Goal: Book appointment/travel/reservation

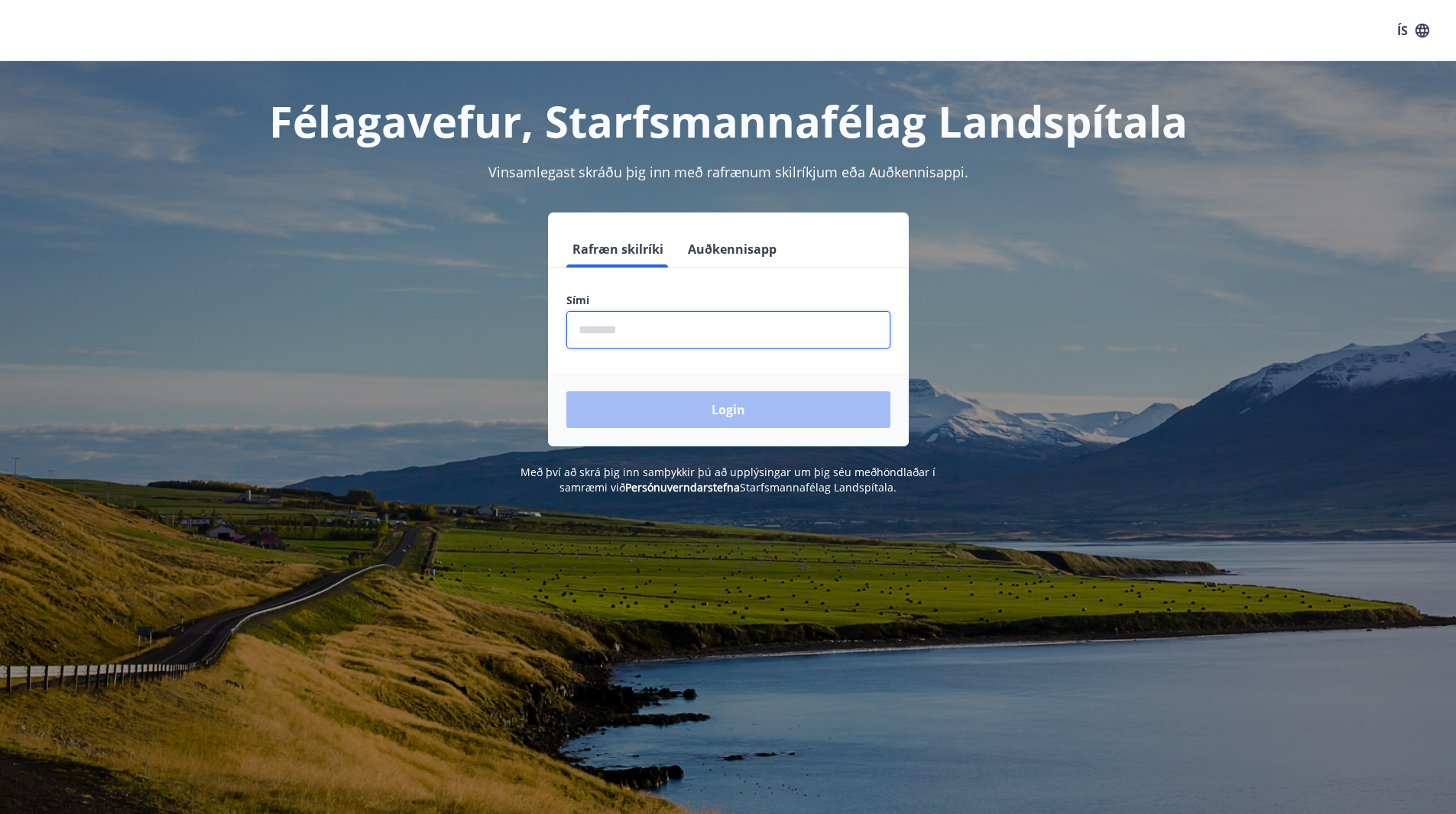
click at [609, 339] on input "phone" at bounding box center [728, 330] width 324 height 38
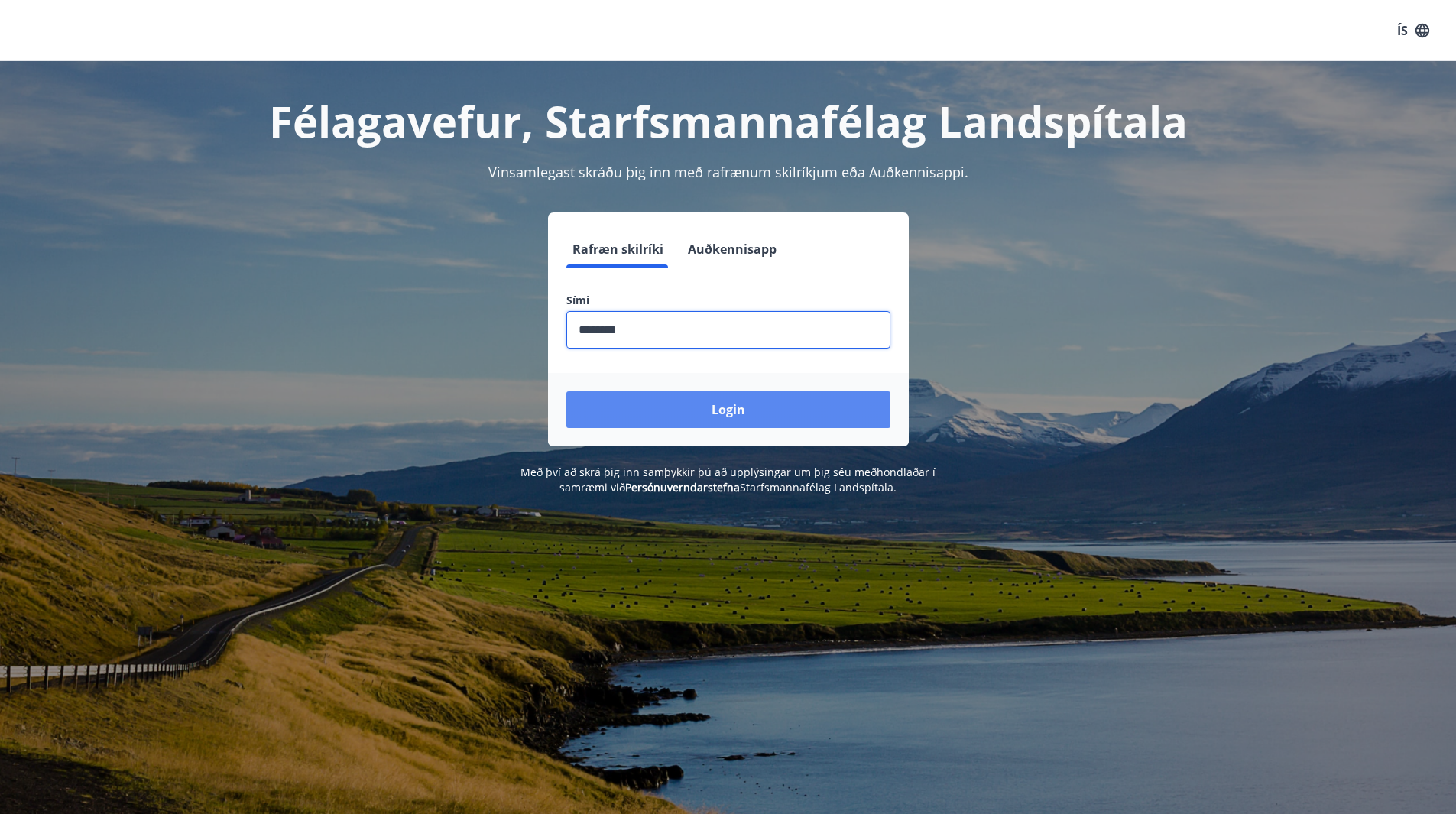
type input "********"
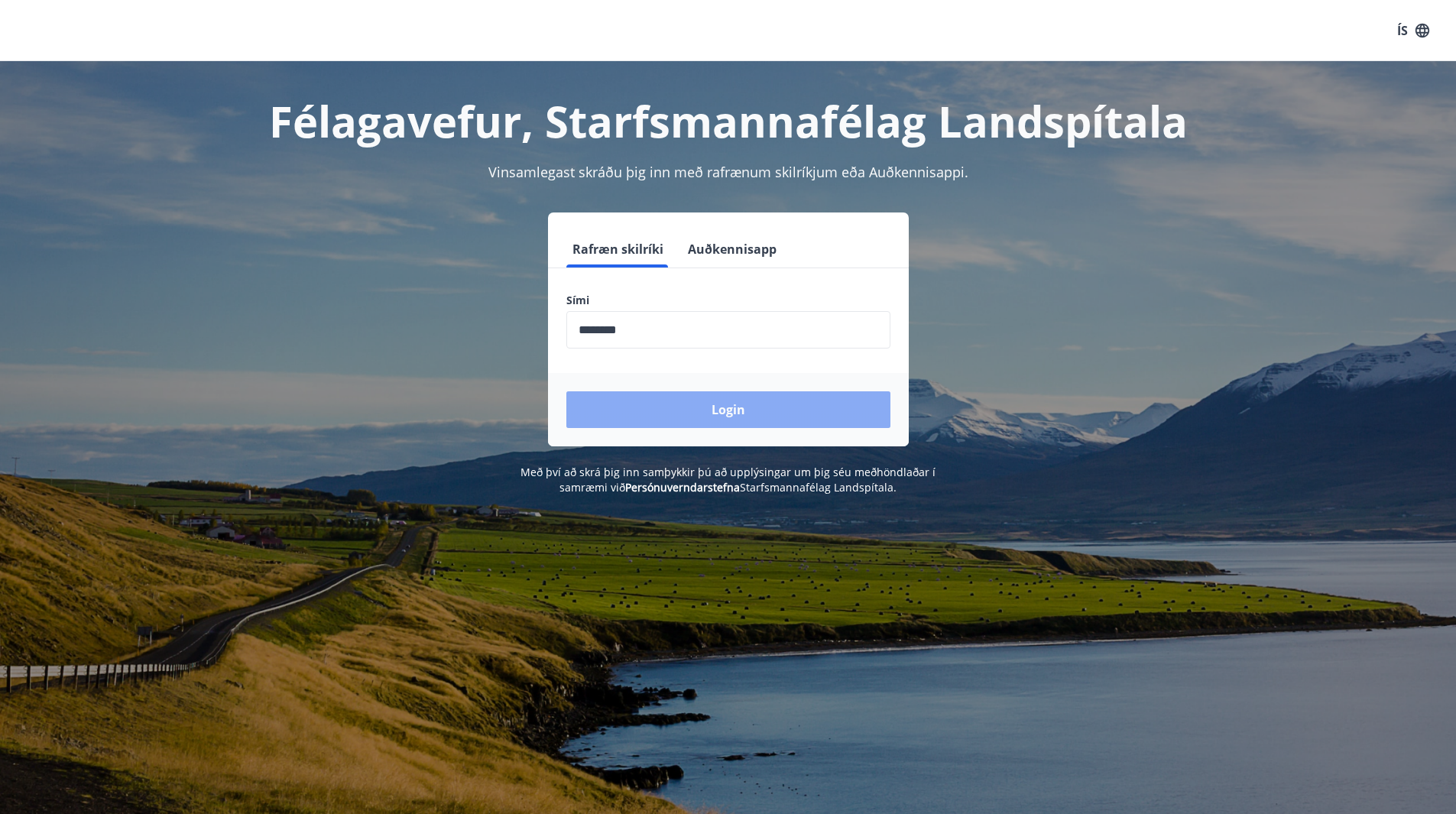
click at [719, 418] on button "Login" at bounding box center [728, 409] width 324 height 37
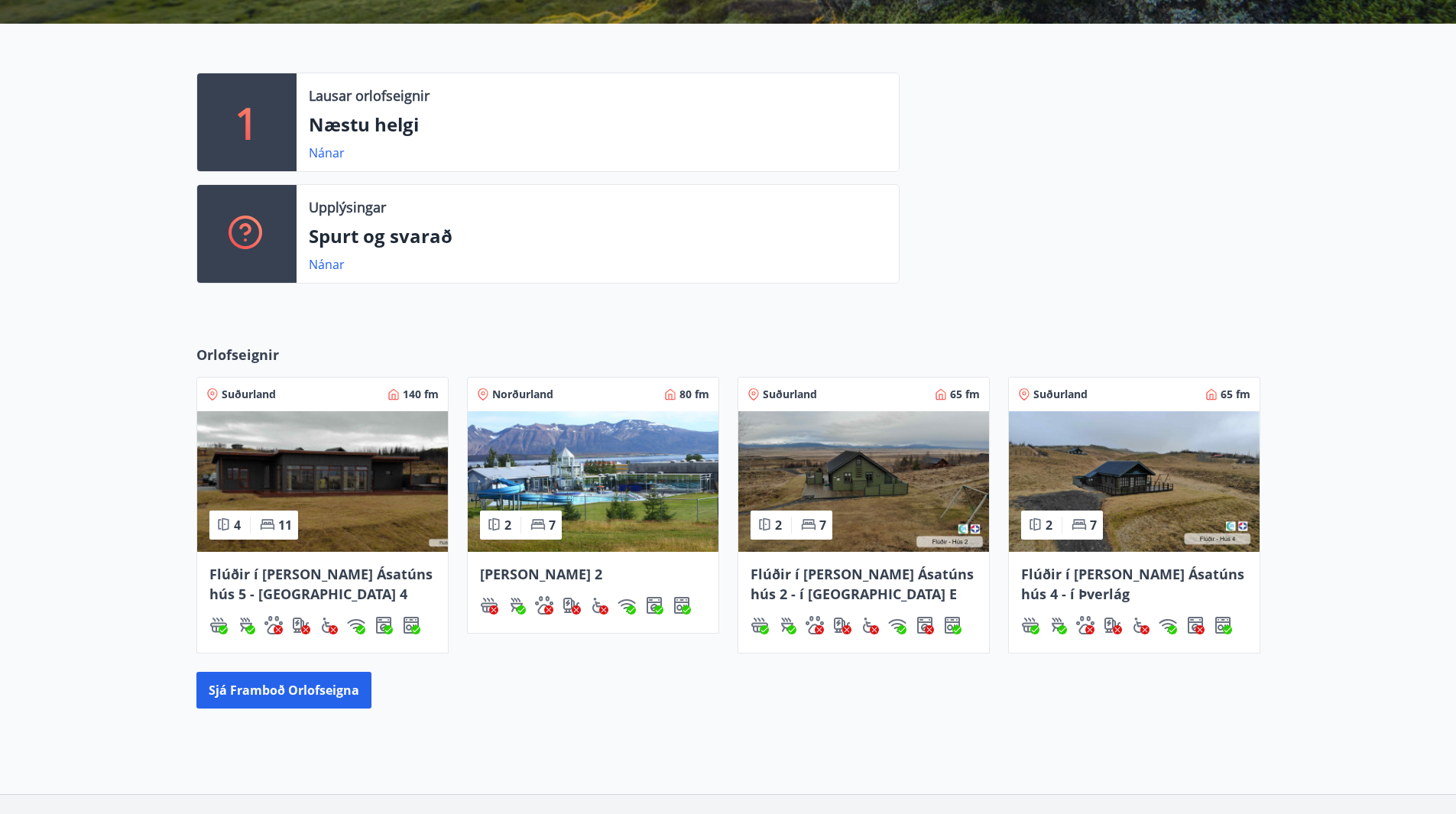
scroll to position [466, 0]
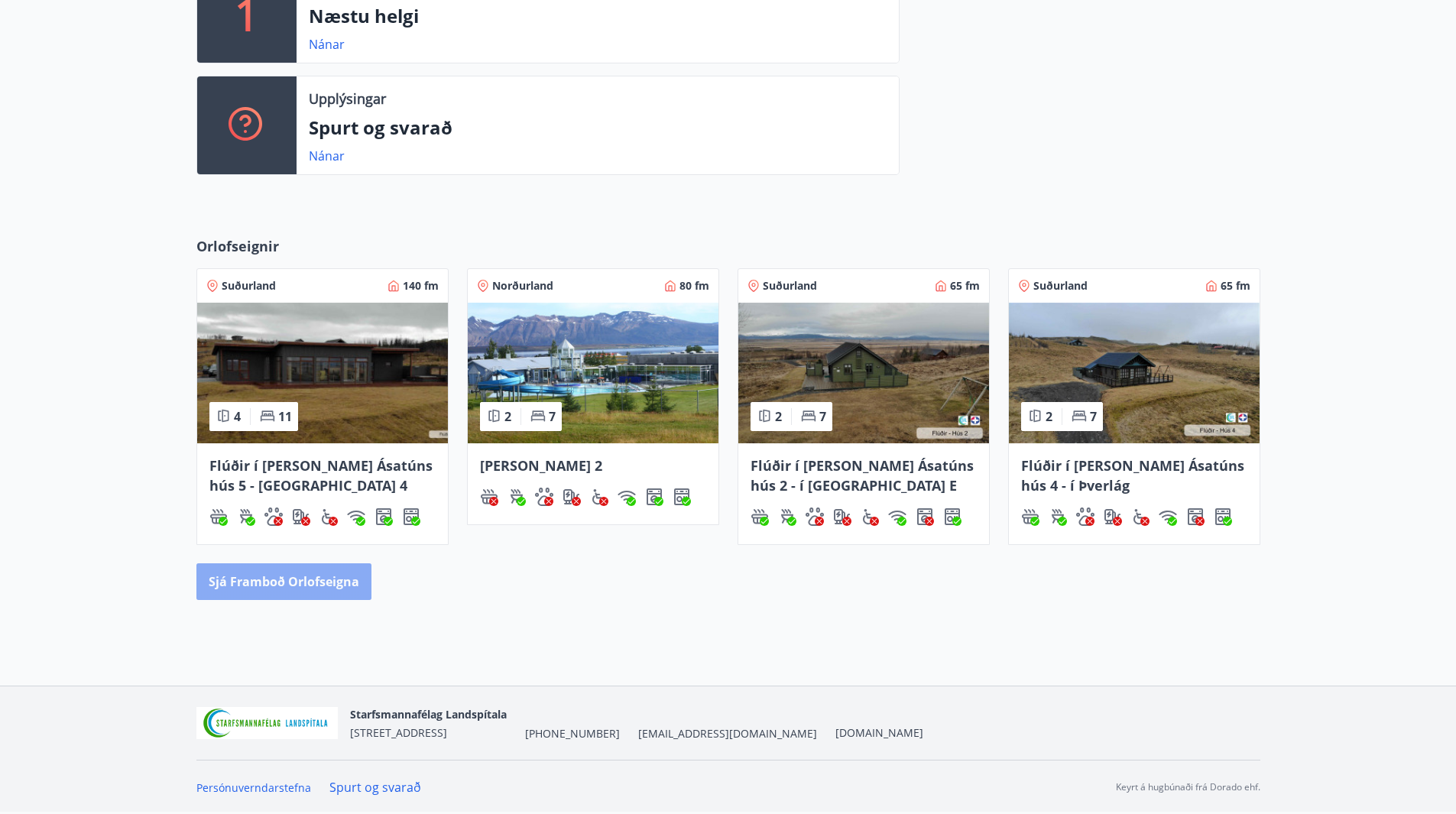
click at [334, 582] on button "Sjá framboð orlofseigna" at bounding box center [284, 582] width 175 height 37
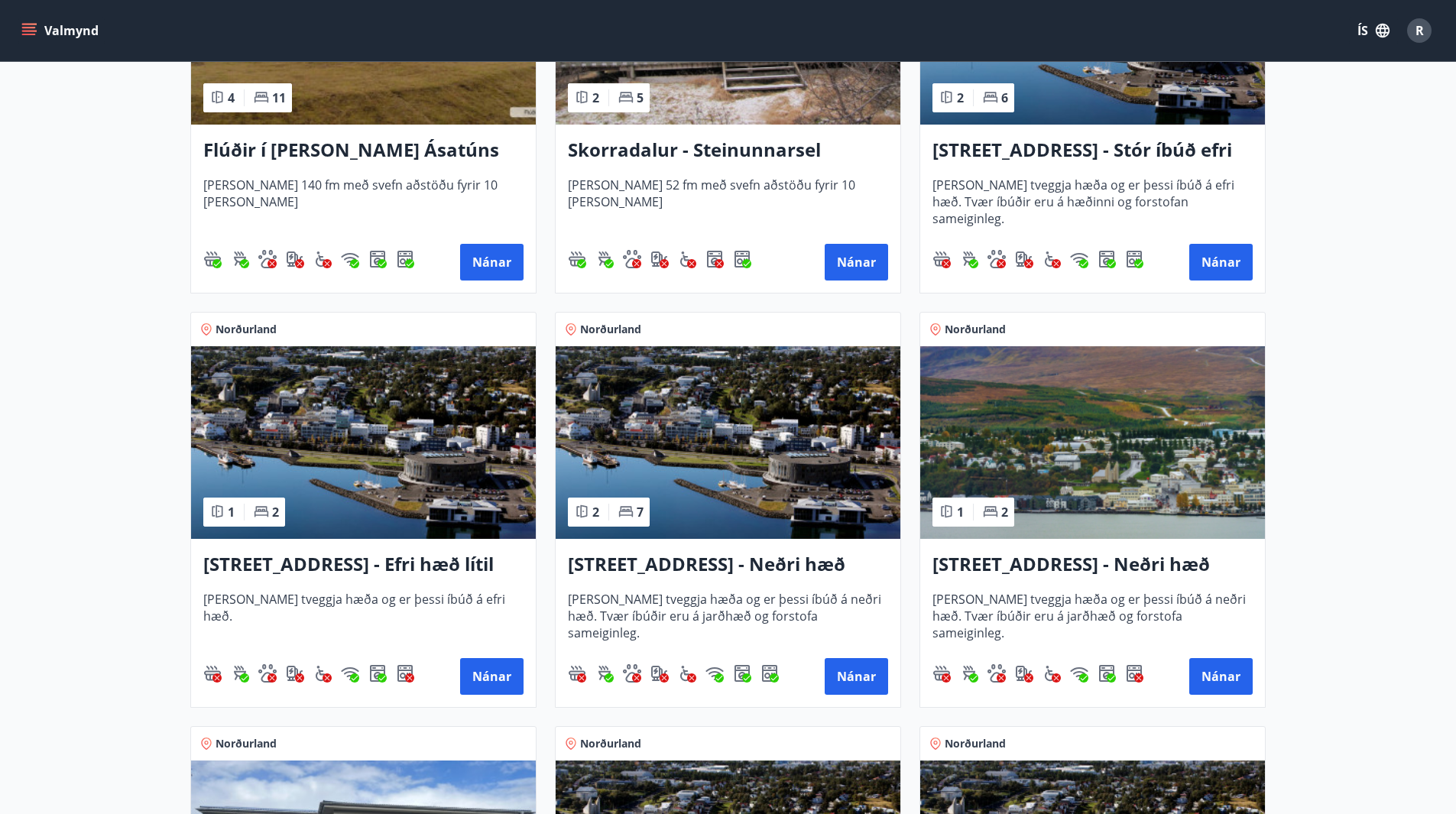
scroll to position [1299, 0]
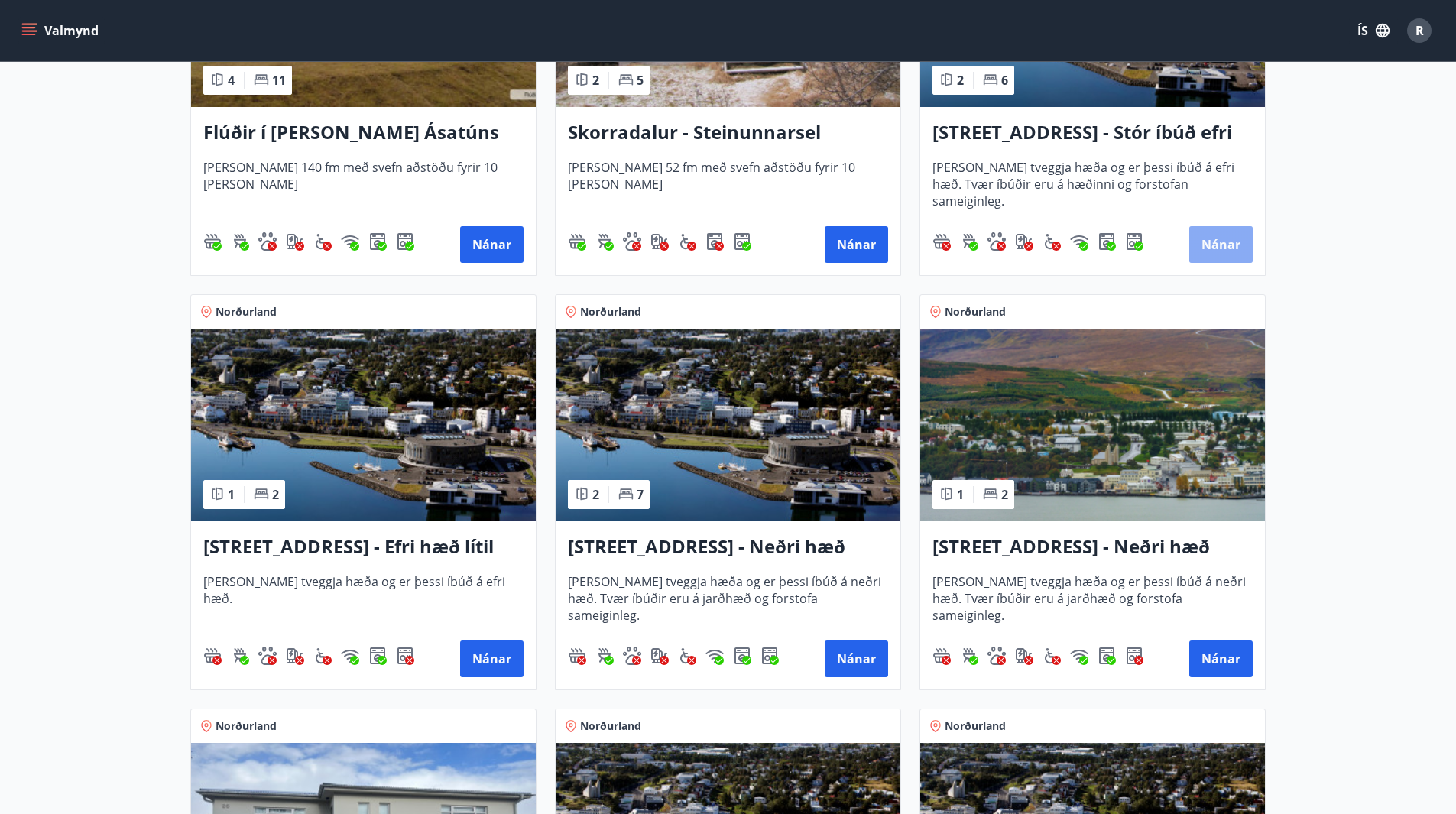
click at [1206, 237] on button "Nánar" at bounding box center [1221, 244] width 63 height 37
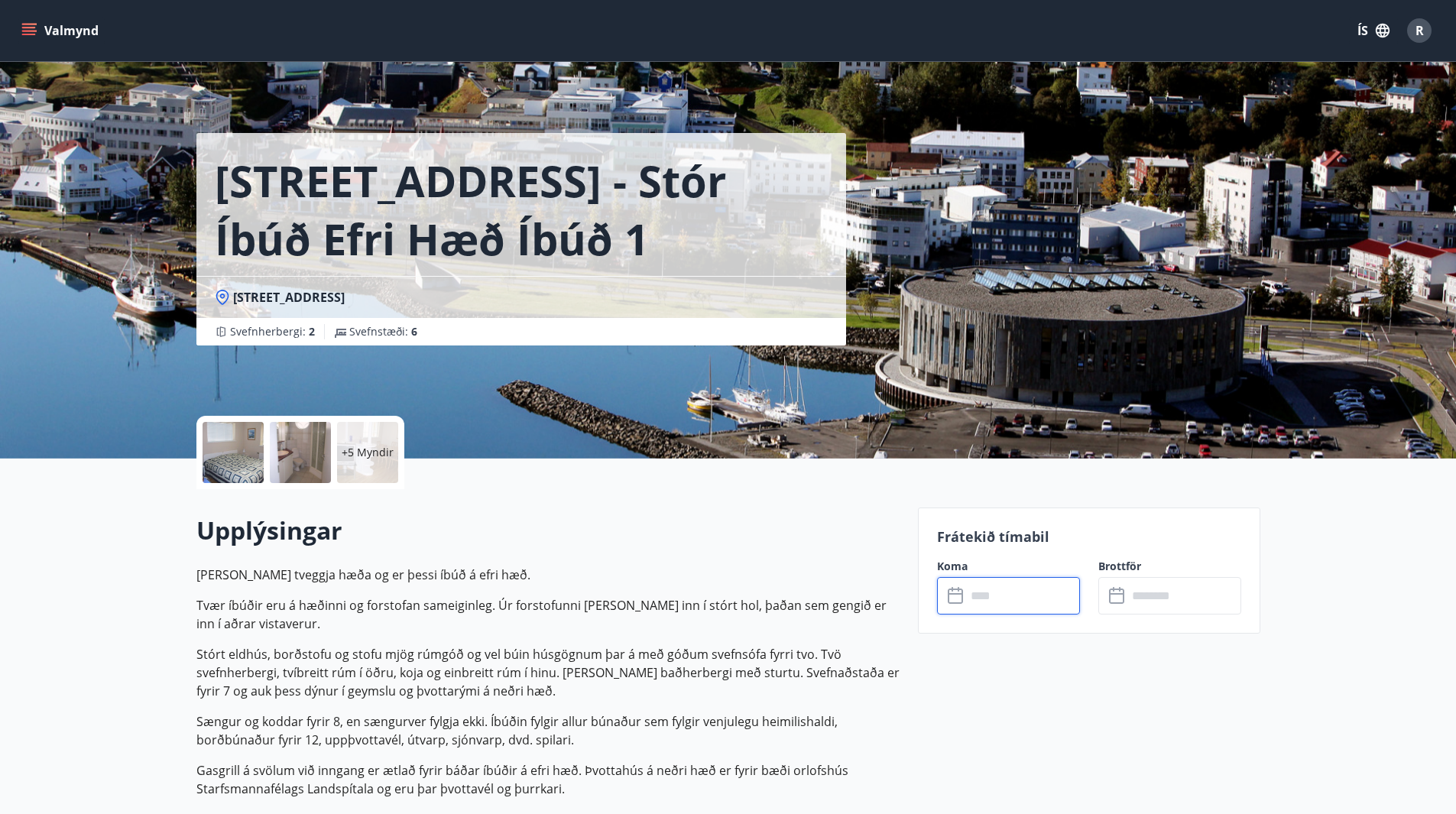
click at [1015, 589] on input "text" at bounding box center [1022, 596] width 114 height 38
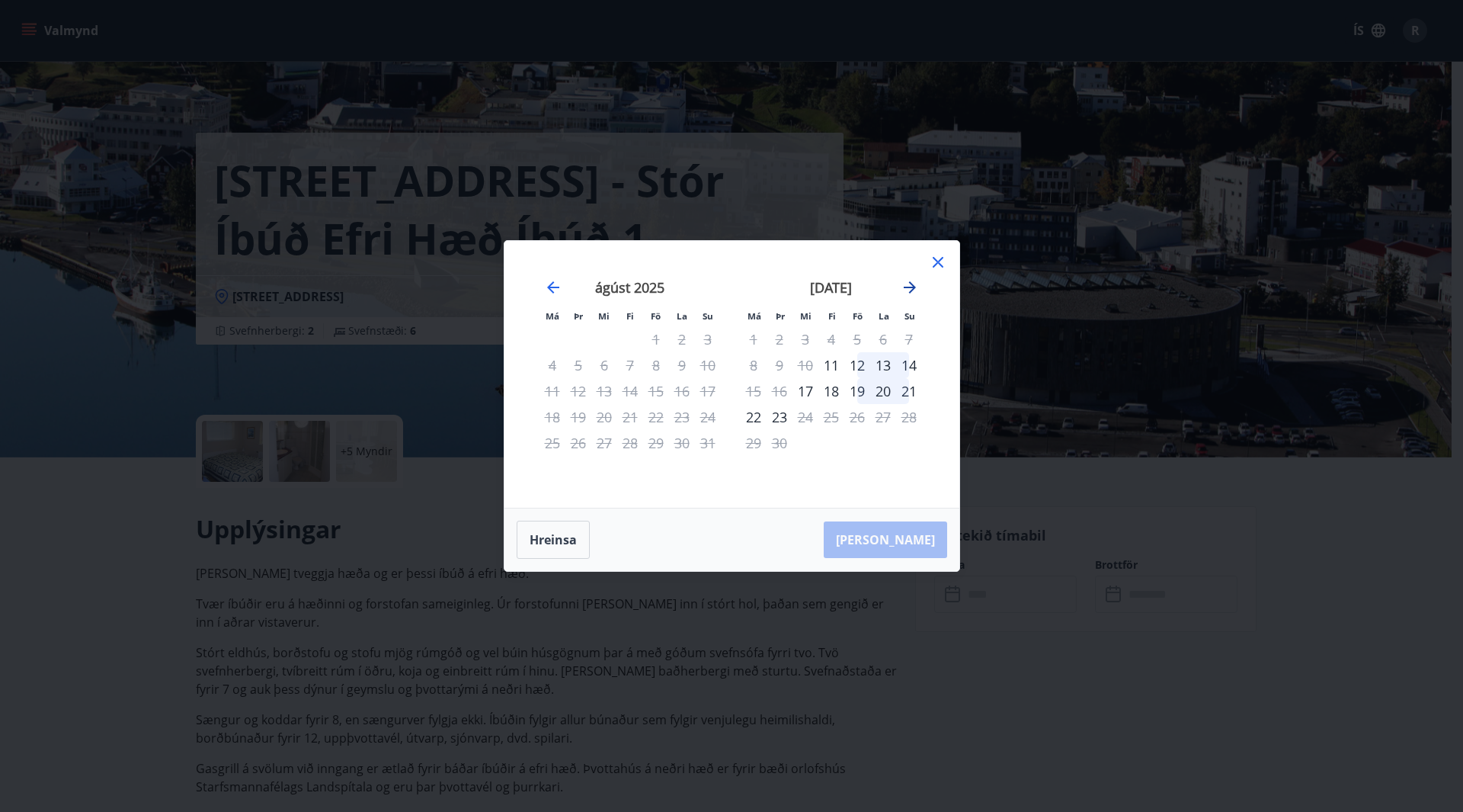
click at [912, 281] on icon "Move forward to switch to the next month." at bounding box center [910, 287] width 18 height 18
click at [912, 282] on icon "Move forward to switch to the next month." at bounding box center [910, 287] width 18 height 18
click at [913, 282] on icon "Move forward to switch to the next month." at bounding box center [910, 287] width 18 height 18
click at [917, 288] on icon "Move forward to switch to the next month." at bounding box center [910, 287] width 18 height 18
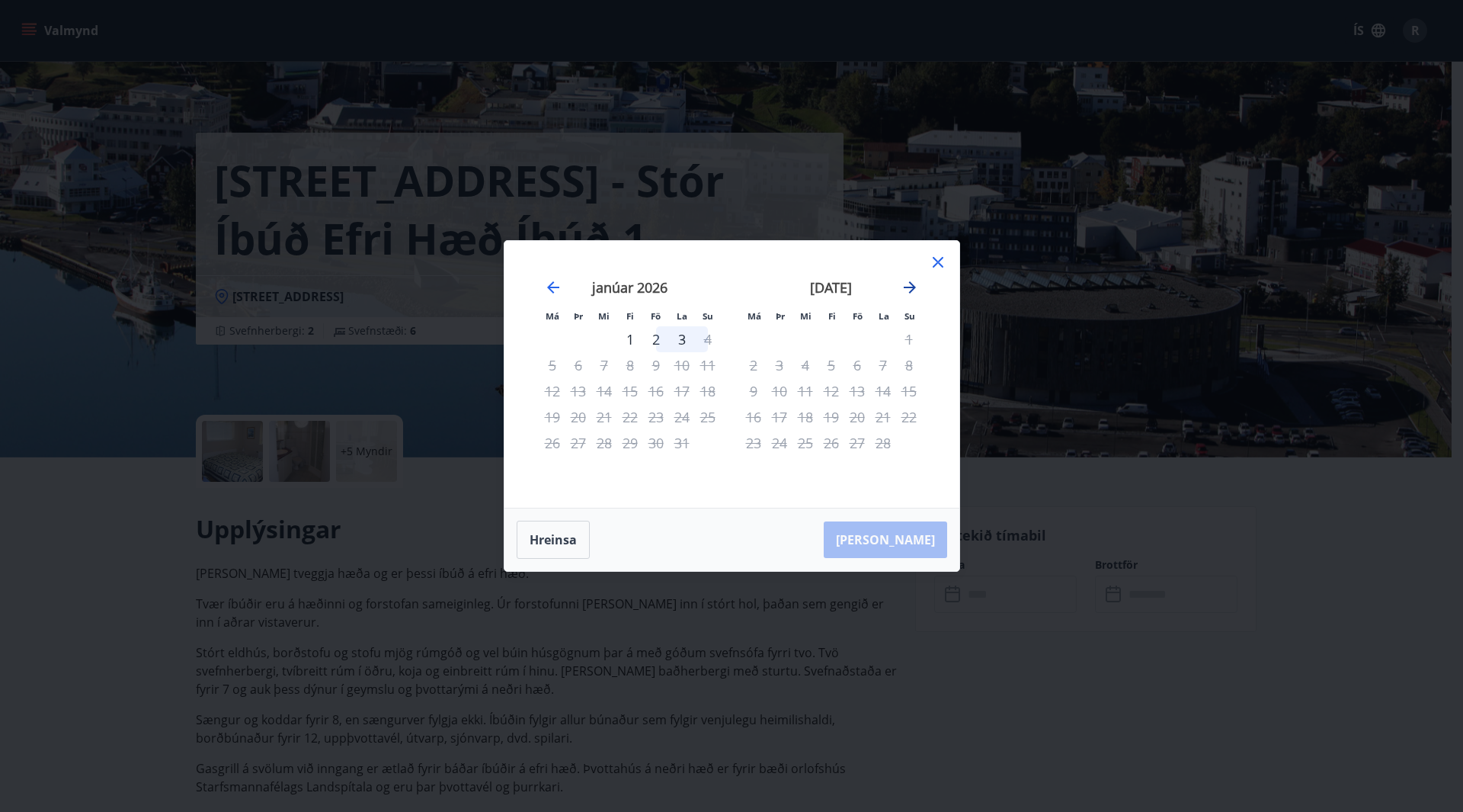
click at [917, 288] on icon "Move forward to switch to the next month." at bounding box center [910, 287] width 18 height 18
click at [936, 259] on icon at bounding box center [939, 263] width 11 height 11
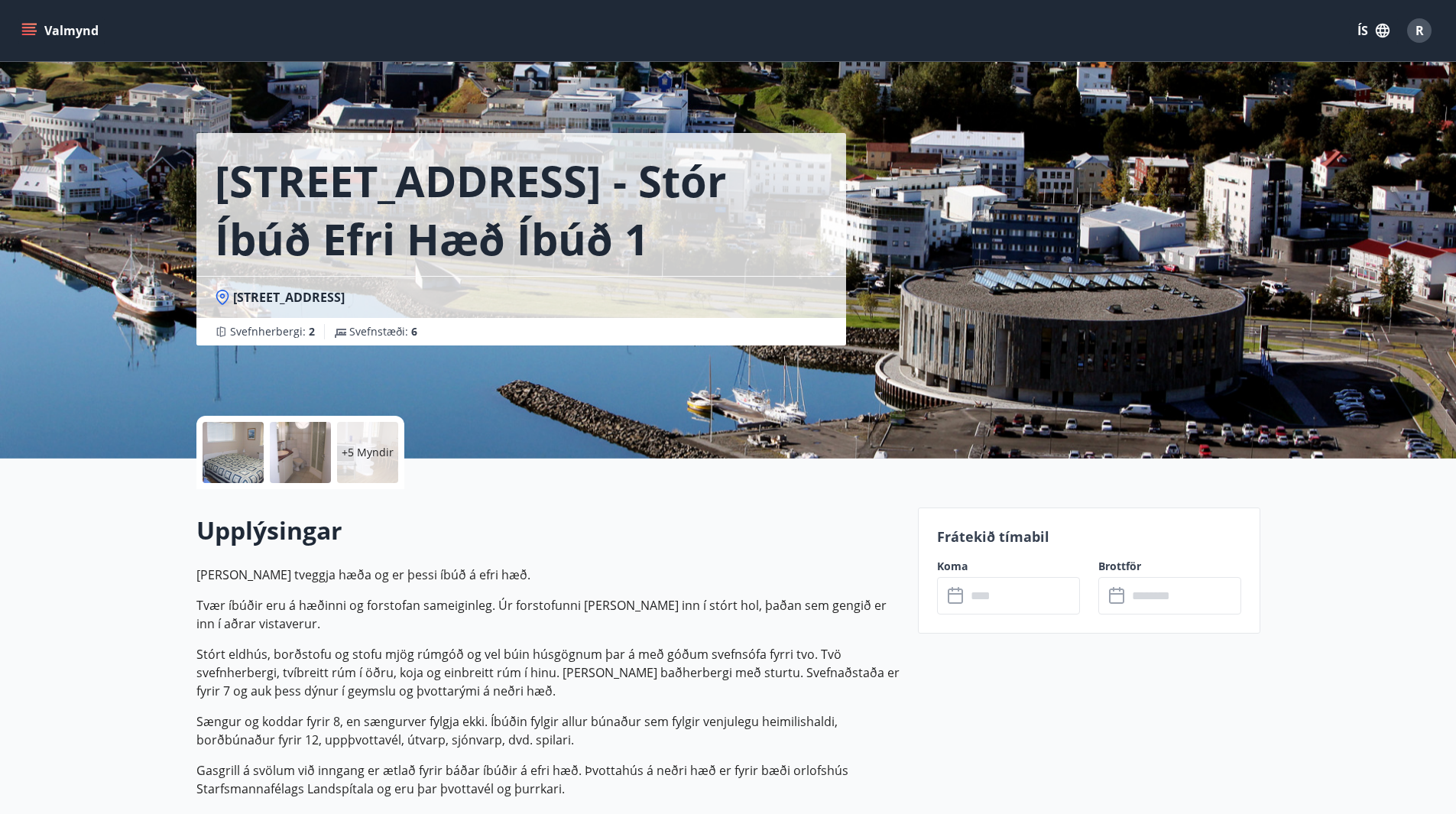
click at [956, 597] on icon at bounding box center [956, 596] width 18 height 18
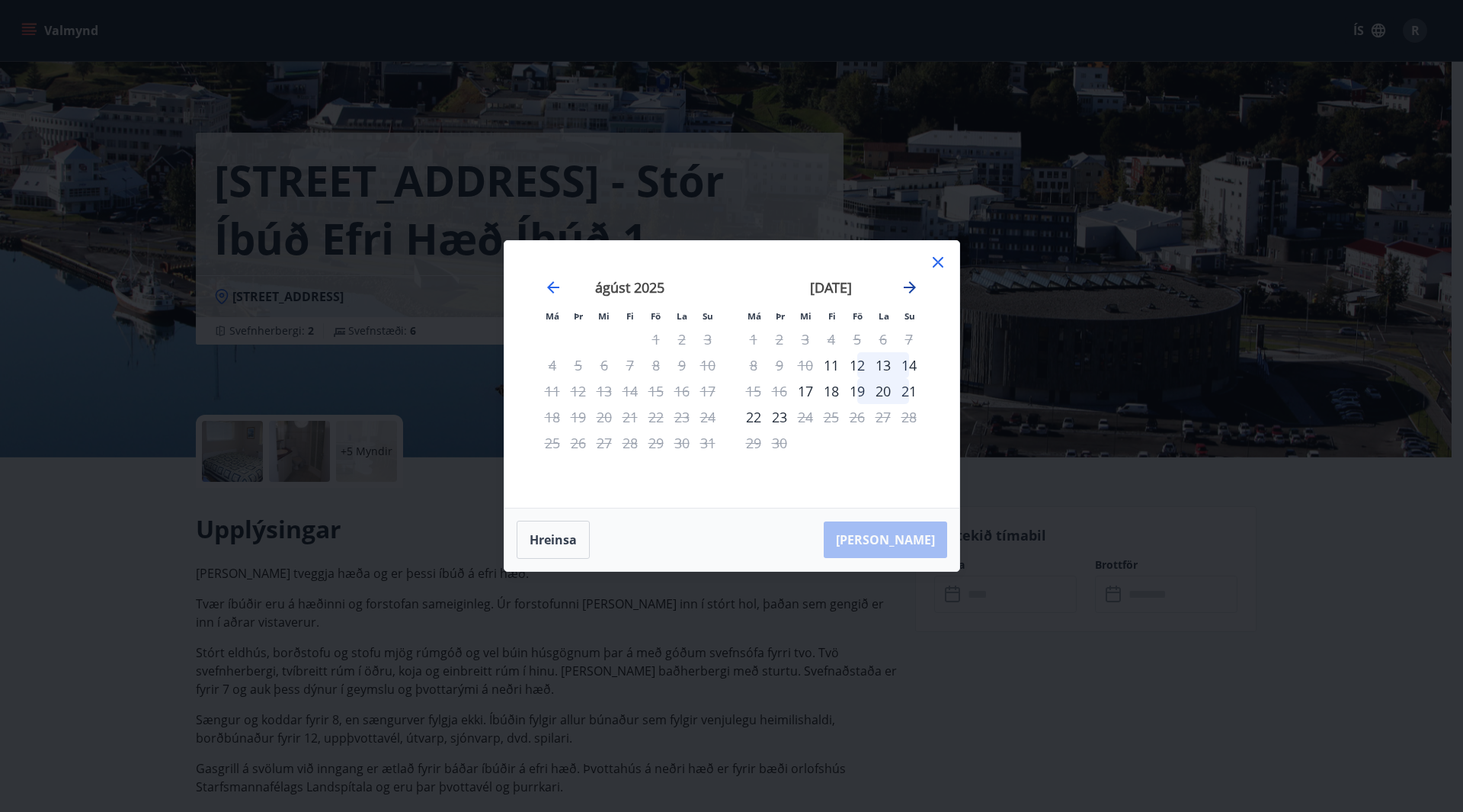
click at [916, 291] on icon "Move forward to switch to the next month." at bounding box center [910, 287] width 18 height 18
click at [920, 288] on div "október 2025" at bounding box center [830, 292] width 182 height 67
click at [938, 264] on icon at bounding box center [938, 262] width 18 height 18
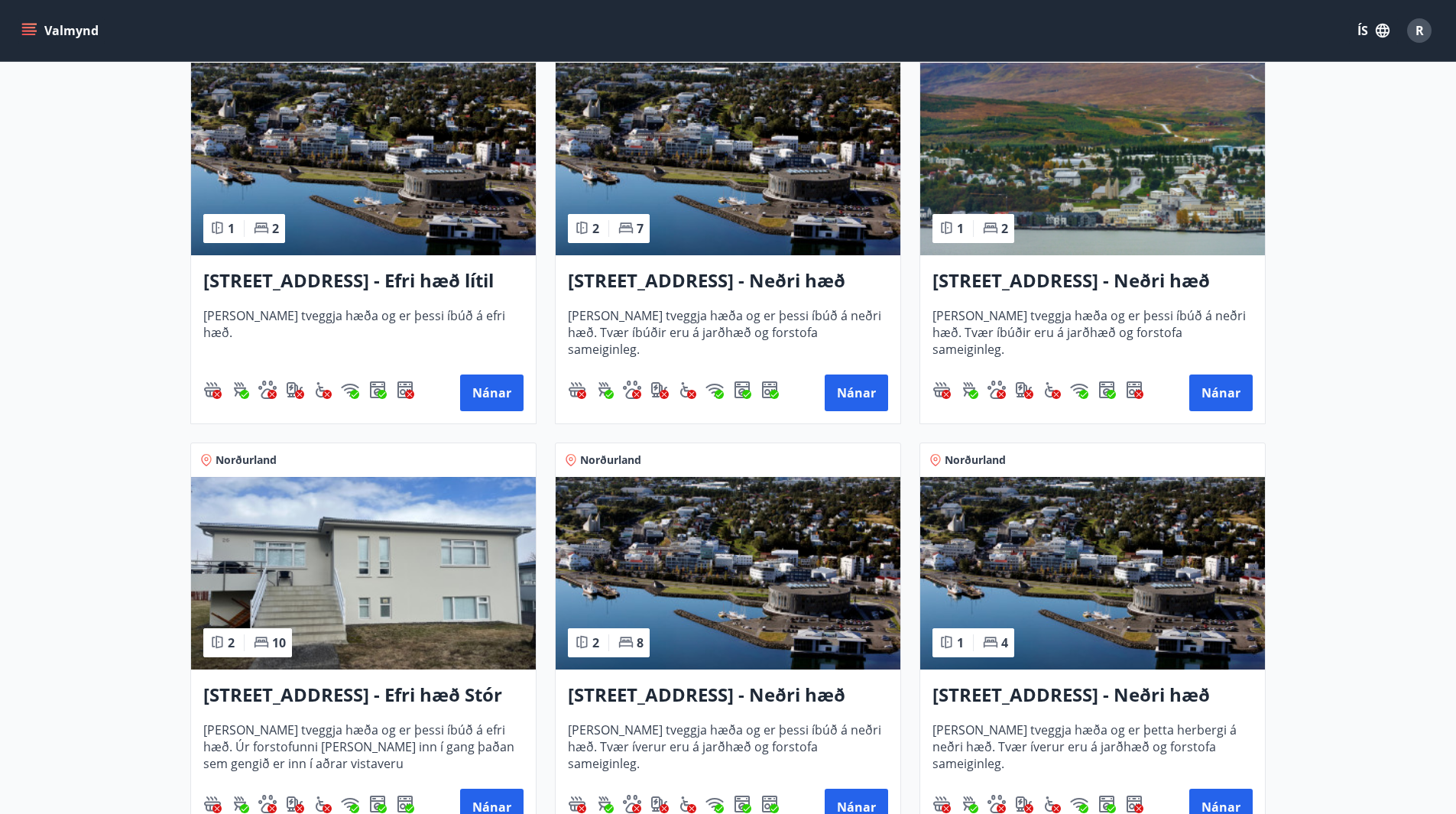
scroll to position [1681, 0]
